Goal: Task Accomplishment & Management: Manage account settings

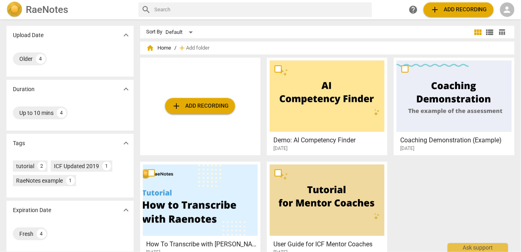
click at [508, 12] on span "person" at bounding box center [507, 10] width 10 height 10
click at [505, 16] on li "Login" at bounding box center [500, 19] width 29 height 19
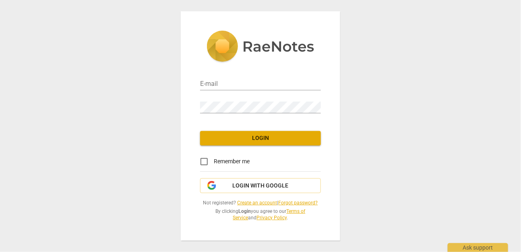
type input "[EMAIL_ADDRESS][DOMAIN_NAME]"
click at [274, 140] on span "Login" at bounding box center [260, 138] width 108 height 8
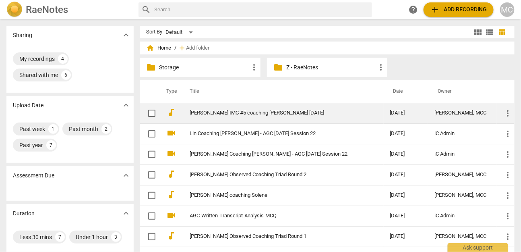
click at [269, 117] on td "[PERSON_NAME] IMC #5 coaching [PERSON_NAME] [DATE]" at bounding box center [281, 113] width 203 height 21
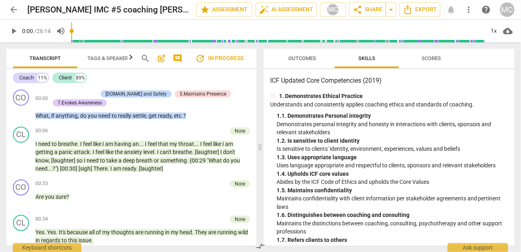
click at [309, 60] on span "Outcomes" at bounding box center [303, 58] width 28 height 6
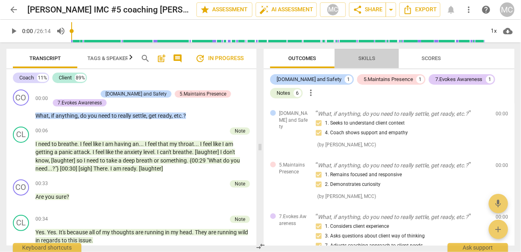
click at [351, 58] on span "Skills" at bounding box center [367, 58] width 36 height 11
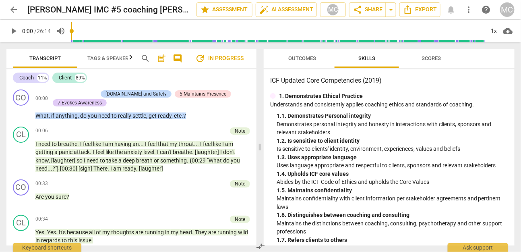
click at [360, 79] on h3 "ICF Updated Core Competencies (2019)" at bounding box center [389, 81] width 238 height 10
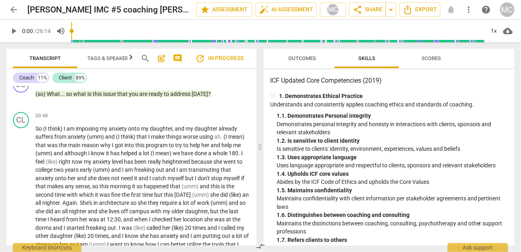
scroll to position [175, 0]
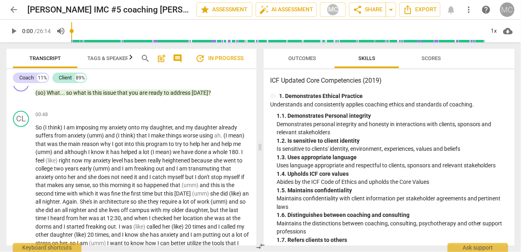
click at [508, 6] on div "MC" at bounding box center [507, 9] width 14 height 14
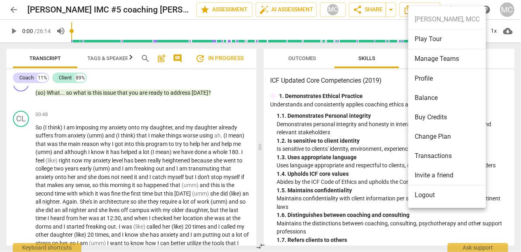
click at [433, 83] on li "Profile" at bounding box center [447, 78] width 78 height 19
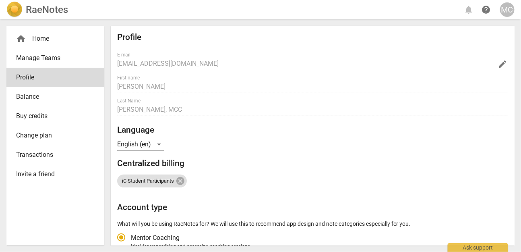
radio input "false"
click at [46, 97] on span "Balance" at bounding box center [52, 97] width 72 height 10
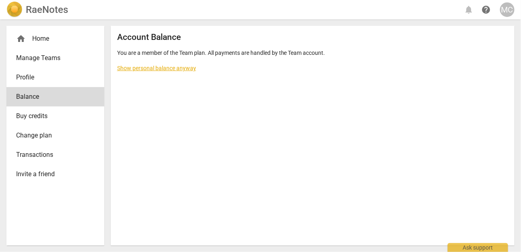
click at [54, 66] on link "Manage Teams" at bounding box center [55, 57] width 98 height 19
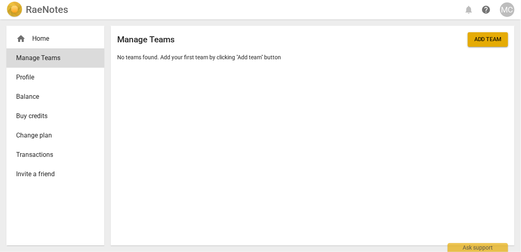
click at [49, 73] on span "Profile" at bounding box center [52, 77] width 72 height 10
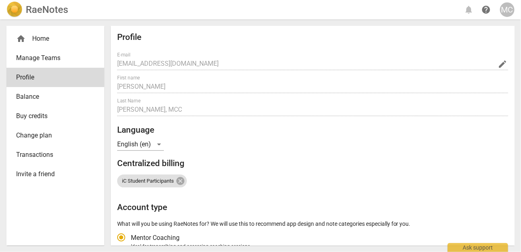
radio input "false"
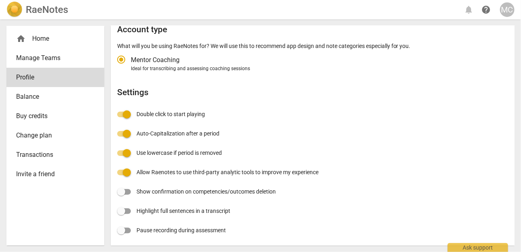
scroll to position [178, 0]
click at [41, 101] on link "Balance" at bounding box center [55, 96] width 98 height 19
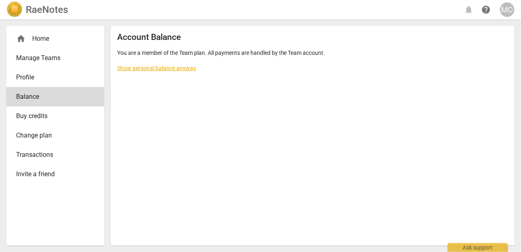
click at [45, 118] on span "Buy credits" at bounding box center [52, 116] width 72 height 10
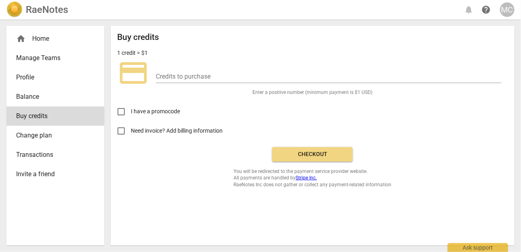
click at [45, 139] on span "Change plan" at bounding box center [52, 135] width 72 height 10
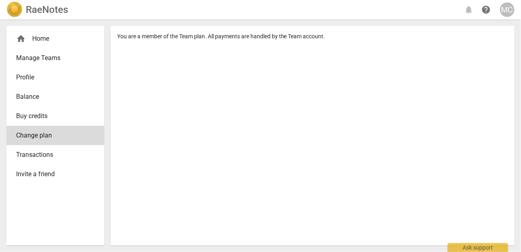
click at [52, 159] on span "Transactions" at bounding box center [52, 155] width 72 height 10
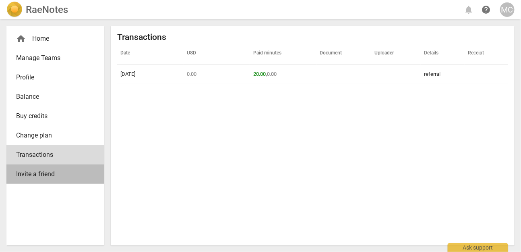
click at [59, 174] on span "Invite a friend" at bounding box center [52, 174] width 72 height 10
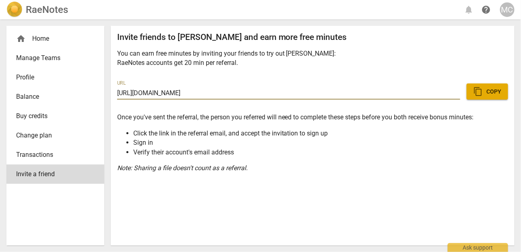
click at [61, 58] on span "Manage Teams" at bounding box center [52, 58] width 72 height 10
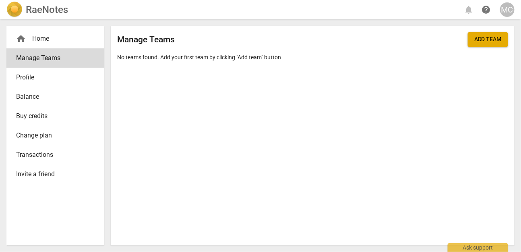
click at [54, 77] on span "Profile" at bounding box center [52, 77] width 72 height 10
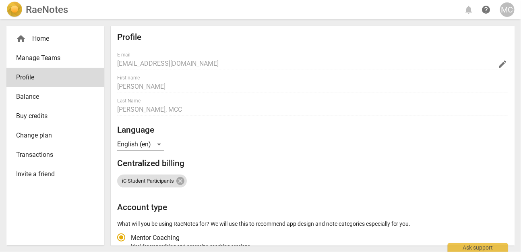
radio input "false"
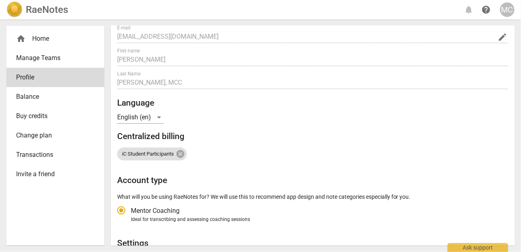
scroll to position [8, 0]
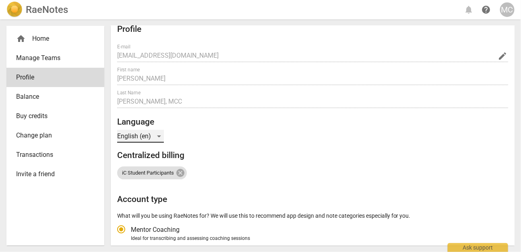
click at [159, 136] on div "English (en)" at bounding box center [140, 136] width 47 height 13
click at [258, 165] on div at bounding box center [260, 126] width 521 height 252
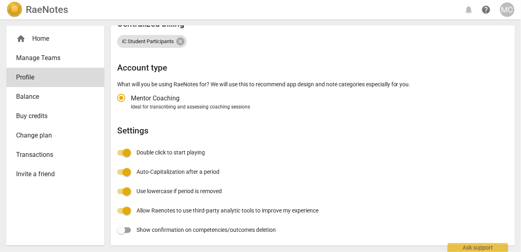
scroll to position [178, 0]
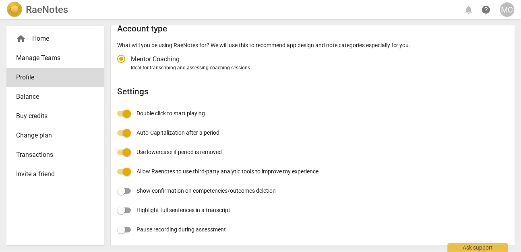
click at [26, 10] on h2 "RaeNotes" at bounding box center [47, 9] width 42 height 11
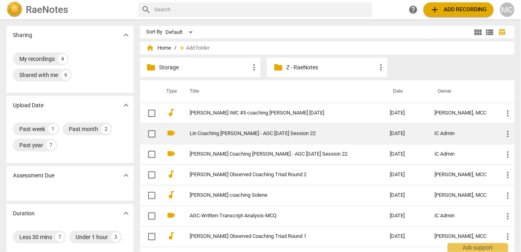
click at [227, 127] on td "Lin Coaching [PERSON_NAME] - AGC [DATE] Session 22" at bounding box center [281, 133] width 203 height 21
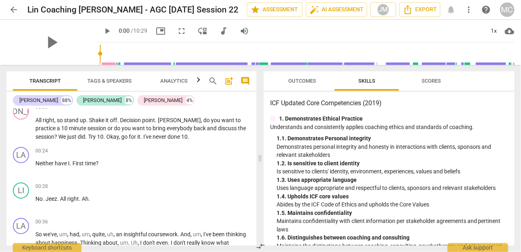
scroll to position [448, 0]
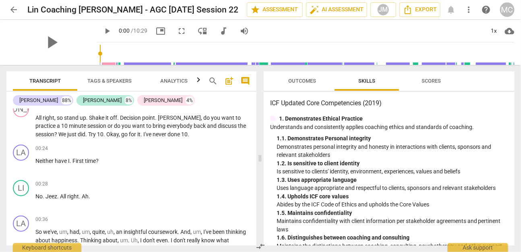
click at [17, 9] on span "arrow_back" at bounding box center [14, 10] width 10 height 10
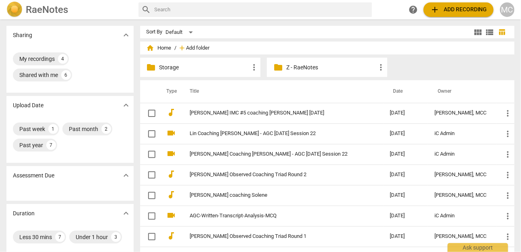
click at [199, 48] on span "Add folder" at bounding box center [197, 48] width 23 height 6
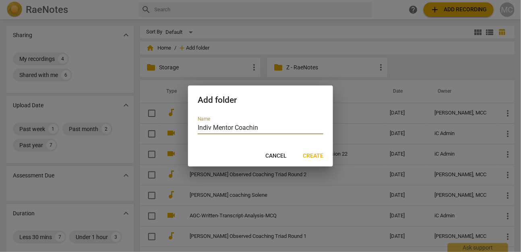
type input "Indiv Mentor Coaching"
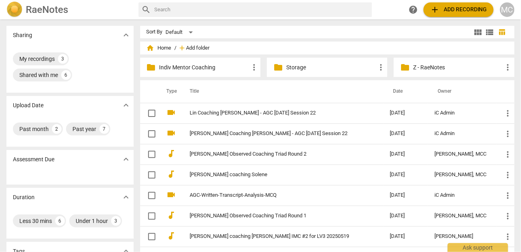
click at [192, 47] on span "Add folder" at bounding box center [197, 48] width 23 height 6
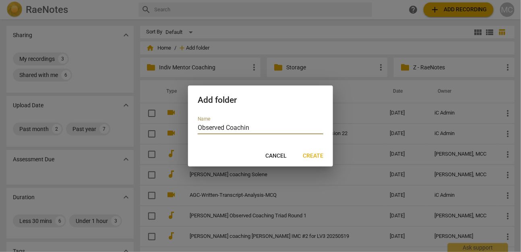
type input "Observed Coaching"
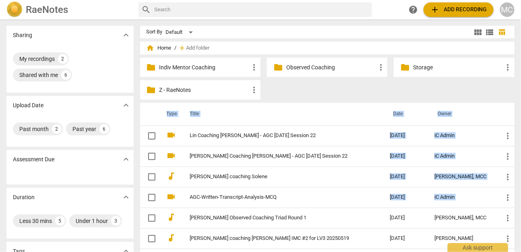
drag, startPoint x: 243, startPoint y: 222, endPoint x: 317, endPoint y: 77, distance: 162.0
click at [317, 75] on div "home Home / add Add folder folder Indiv Mentor Coaching more_vert folder Observ…" at bounding box center [330, 171] width 381 height 252
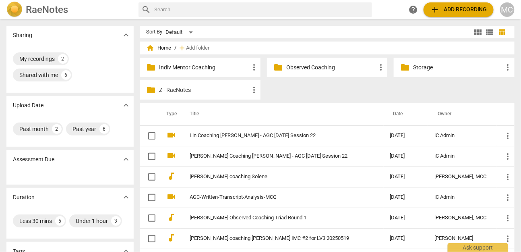
click at [317, 89] on div "folder Indiv Mentor Coaching more_vert folder Observed Coaching more_vert folde…" at bounding box center [330, 80] width 381 height 45
click at [197, 70] on p "Indiv Mentor Coaching" at bounding box center [204, 67] width 90 height 8
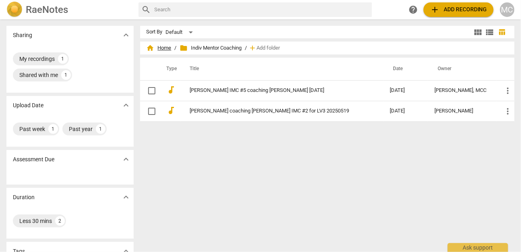
click at [159, 48] on span "home Home" at bounding box center [158, 48] width 25 height 8
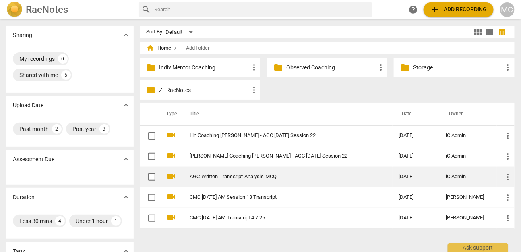
click at [192, 63] on p "Indiv Mentor Coaching" at bounding box center [204, 67] width 90 height 8
